Goal: Task Accomplishment & Management: Manage account settings

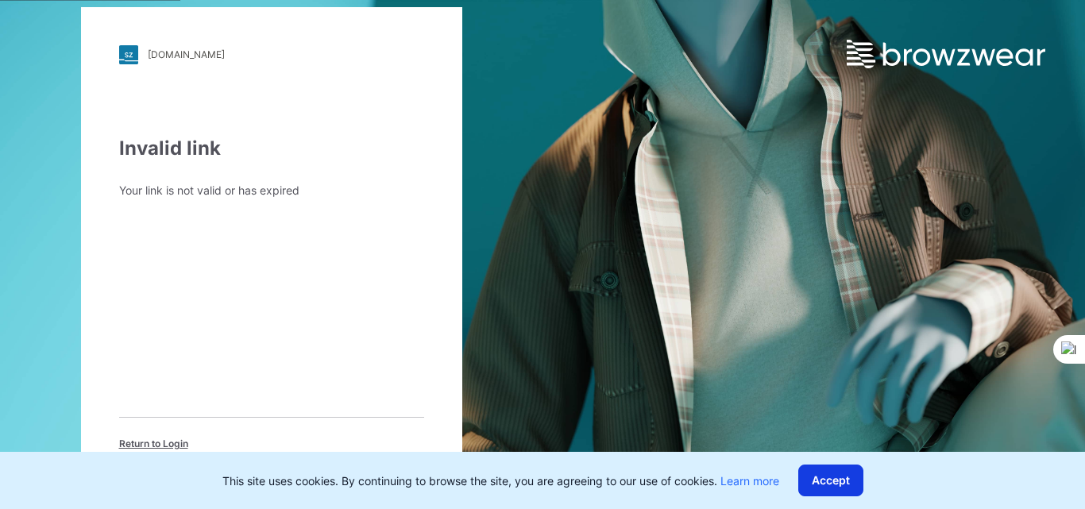
click at [847, 482] on button "Accept" at bounding box center [830, 481] width 65 height 32
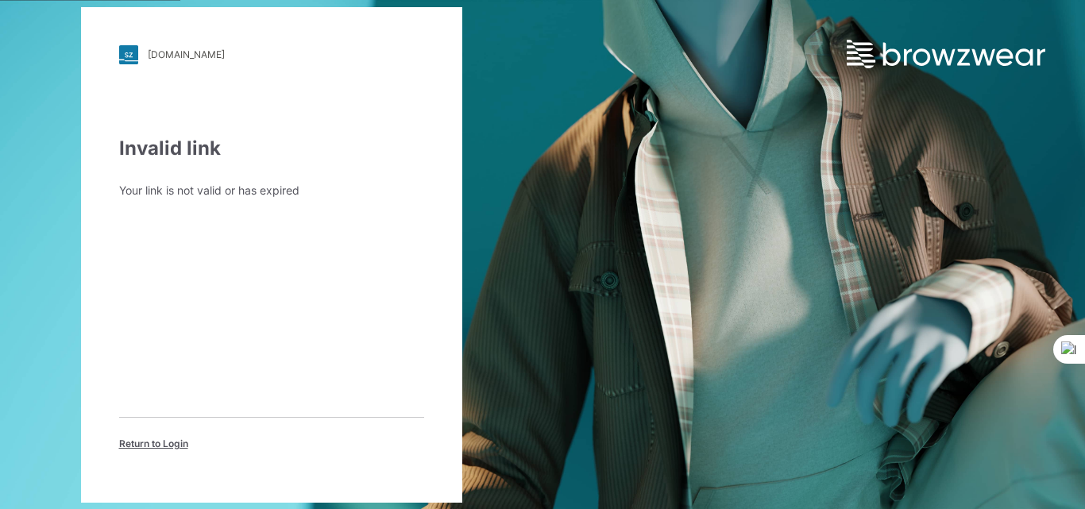
drag, startPoint x: 207, startPoint y: 139, endPoint x: 197, endPoint y: 145, distance: 11.7
click at [207, 140] on div "Invalid link" at bounding box center [271, 148] width 305 height 29
click at [172, 402] on div "Invalid link Your link is not valid or has expired Return to Login" at bounding box center [271, 292] width 305 height 317
click at [183, 433] on div "Return to Login" at bounding box center [271, 434] width 305 height 34
click at [168, 446] on span "Return to Login" at bounding box center [153, 444] width 69 height 14
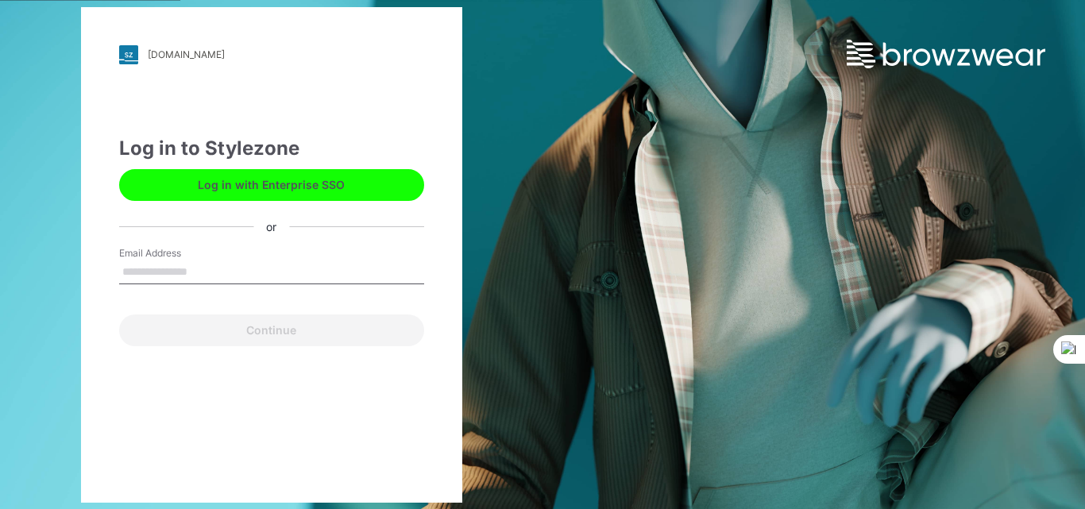
click at [234, 270] on input "Email Address" at bounding box center [271, 273] width 305 height 24
type input "**********"
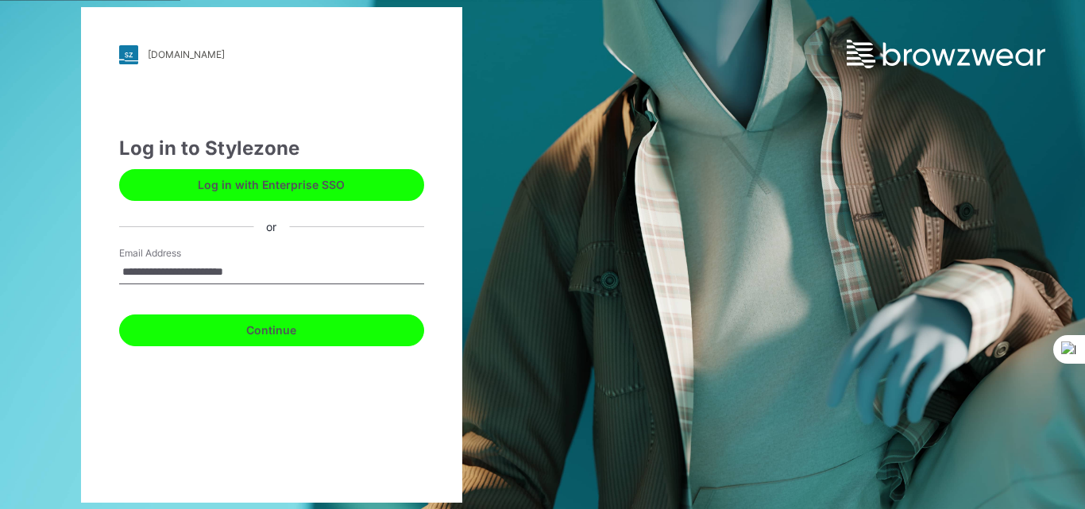
click at [276, 333] on button "Continue" at bounding box center [271, 331] width 305 height 32
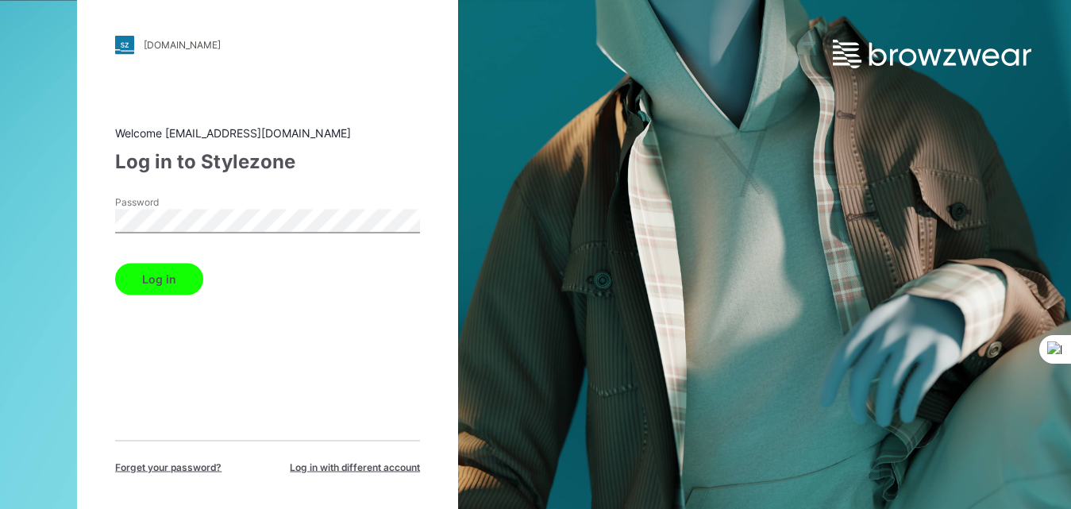
click at [115, 263] on button "Log in" at bounding box center [159, 279] width 88 height 32
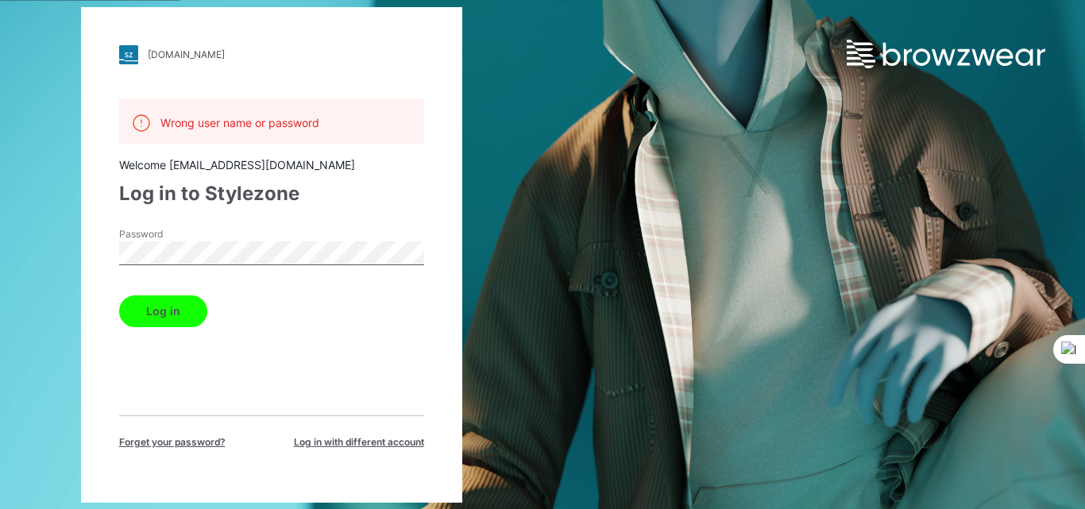
click at [75, 260] on div "[DOMAIN_NAME] Loading... Wrong user name or password Welcome [EMAIL_ADDRESS][DO…" at bounding box center [271, 254] width 542 height 509
click at [170, 317] on button "Log in" at bounding box center [163, 311] width 88 height 32
click at [173, 318] on button "Log in" at bounding box center [163, 311] width 88 height 32
